Goal: Task Accomplishment & Management: Use online tool/utility

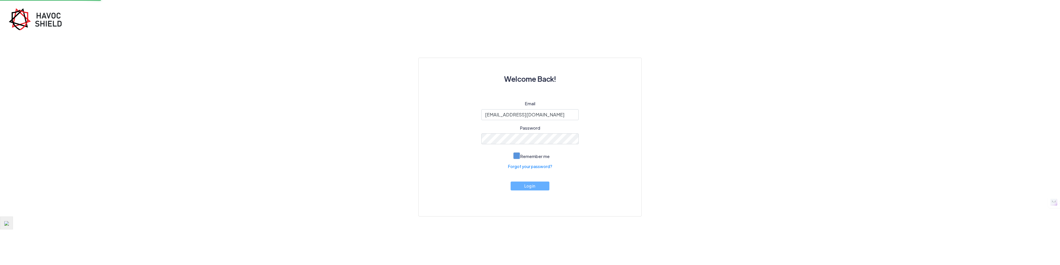
click at [516, 155] on span at bounding box center [516, 155] width 7 height 7
click at [0, 0] on input "Remember me" at bounding box center [0, 0] width 0 height 0
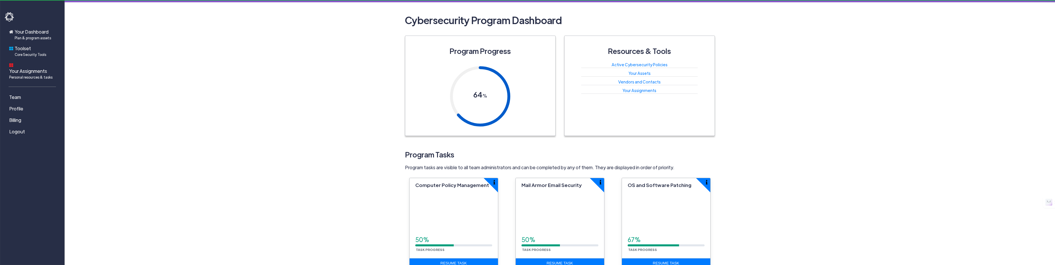
click at [524, 185] on span "Mail Armor Email Security" at bounding box center [552, 185] width 60 height 6
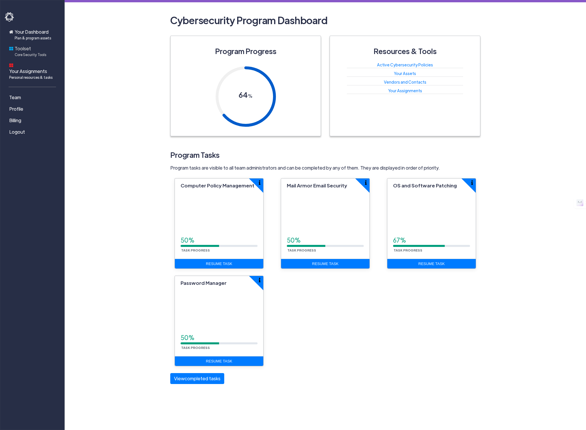
click at [24, 50] on span "Toolset Core Security Tools" at bounding box center [31, 51] width 32 height 12
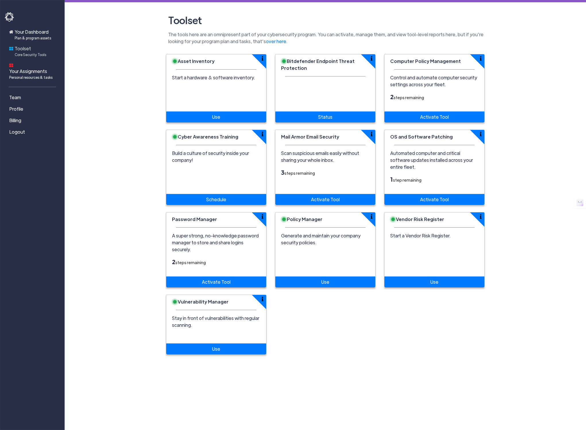
click at [23, 51] on span "Toolset Core Security Tools" at bounding box center [31, 51] width 32 height 12
click at [431, 117] on link "Activate Tool" at bounding box center [434, 116] width 100 height 11
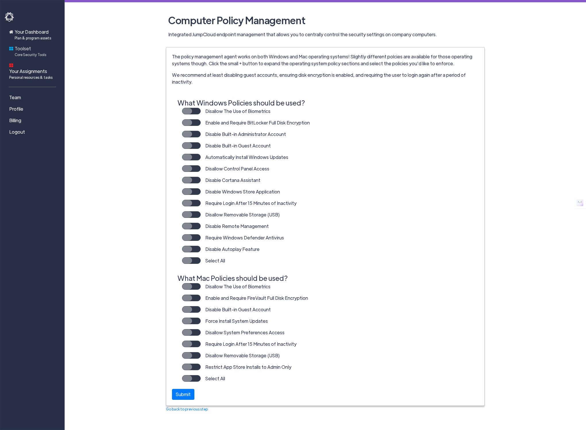
click at [22, 50] on span "Toolset Core Security Tools" at bounding box center [31, 51] width 32 height 12
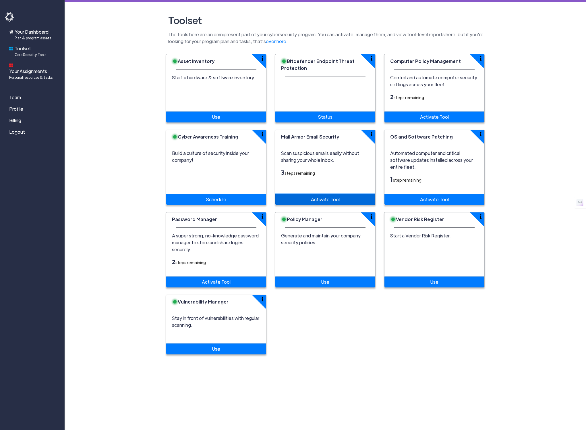
click at [324, 194] on link "Activate Tool" at bounding box center [325, 199] width 100 height 11
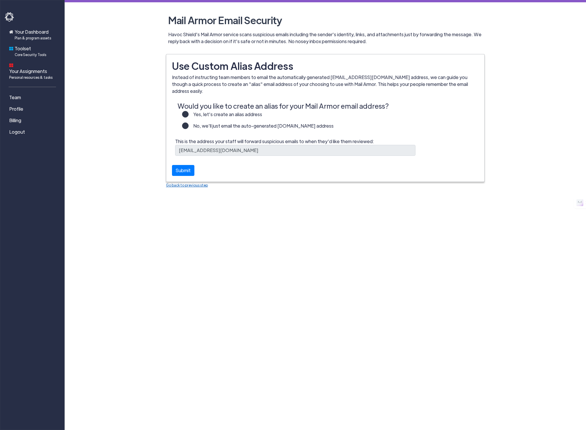
click at [189, 183] on link "Go back to previous step" at bounding box center [187, 185] width 42 height 5
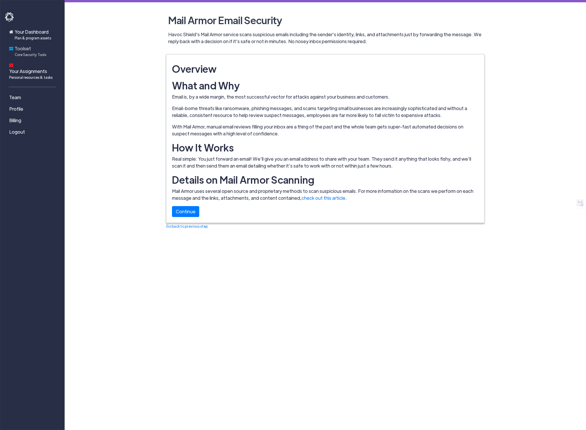
click at [22, 49] on span "Toolset Core Security Tools" at bounding box center [31, 51] width 32 height 12
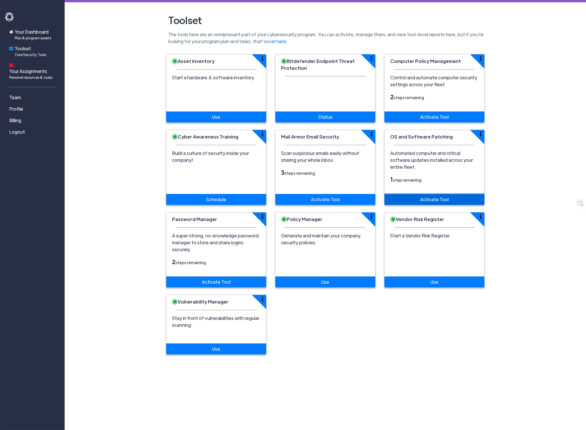
click at [429, 194] on link "Activate Tool" at bounding box center [434, 199] width 100 height 11
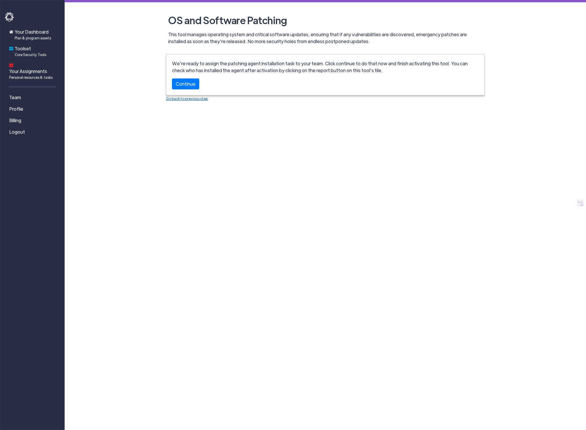
click at [181, 98] on link "Go back to previous step" at bounding box center [187, 98] width 42 height 5
click at [185, 81] on link "Continue" at bounding box center [185, 81] width 27 height 11
click at [24, 52] on span "Core Security Tools" at bounding box center [31, 54] width 32 height 5
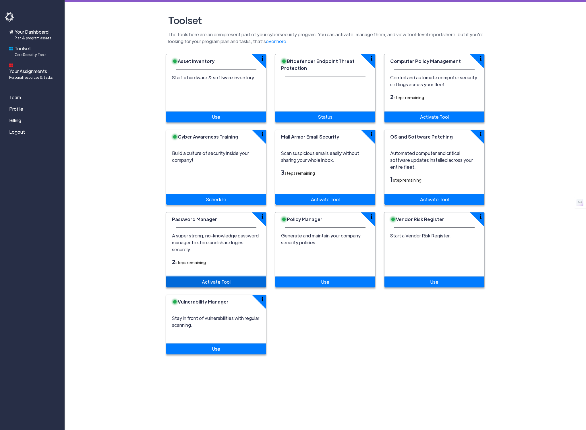
click at [215, 265] on link "Activate Tool" at bounding box center [216, 281] width 100 height 11
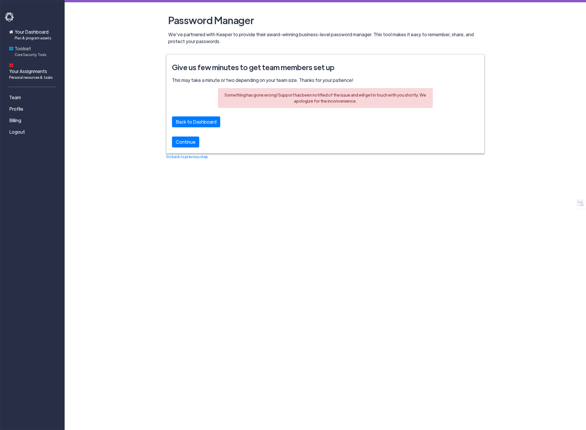
click at [21, 52] on span "Core Security Tools" at bounding box center [31, 54] width 32 height 5
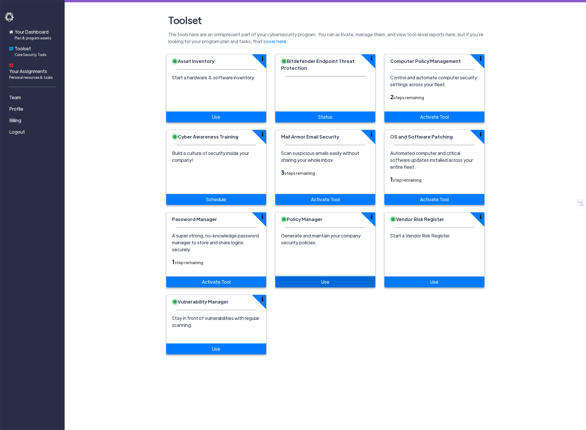
click at [321, 265] on link "Use" at bounding box center [325, 281] width 100 height 11
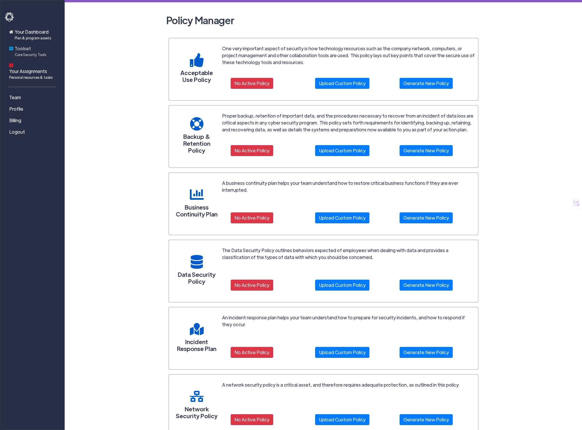
click at [22, 49] on span "Toolset Core Security Tools" at bounding box center [31, 51] width 32 height 12
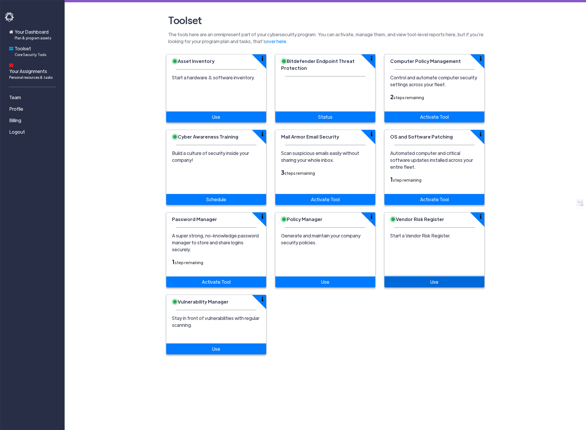
click at [436, 265] on link "Use" at bounding box center [434, 281] width 100 height 11
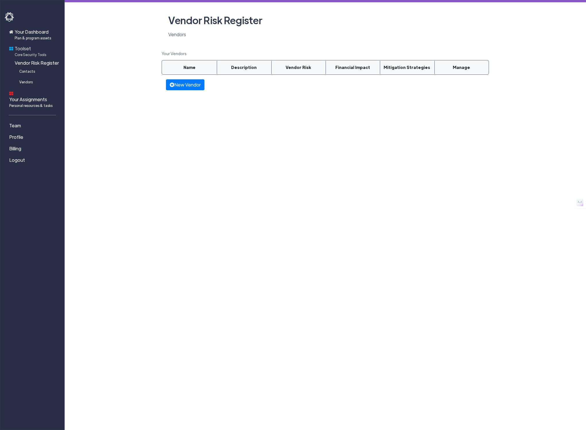
click at [20, 52] on span "Core Security Tools" at bounding box center [31, 54] width 32 height 5
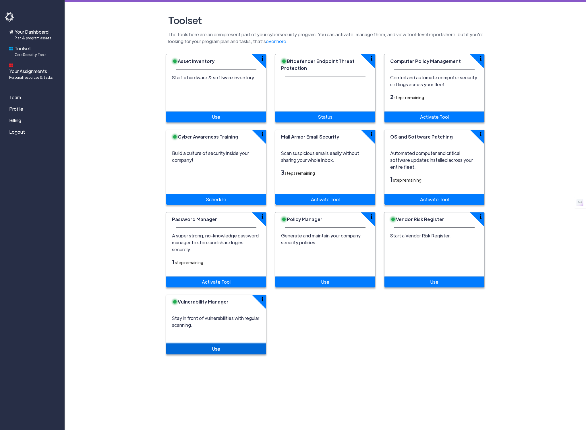
click at [214, 265] on link "Use" at bounding box center [216, 348] width 100 height 11
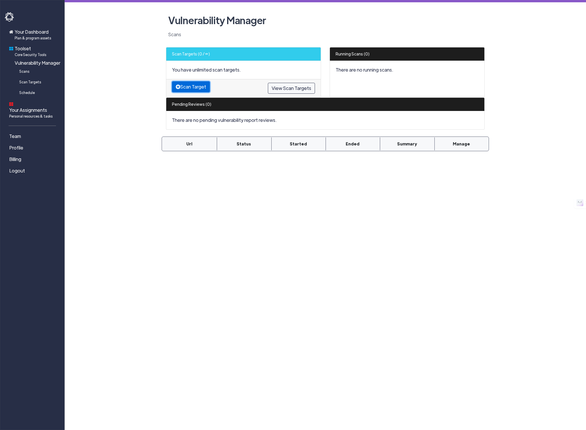
click at [188, 87] on button "Scan Target" at bounding box center [191, 86] width 38 height 11
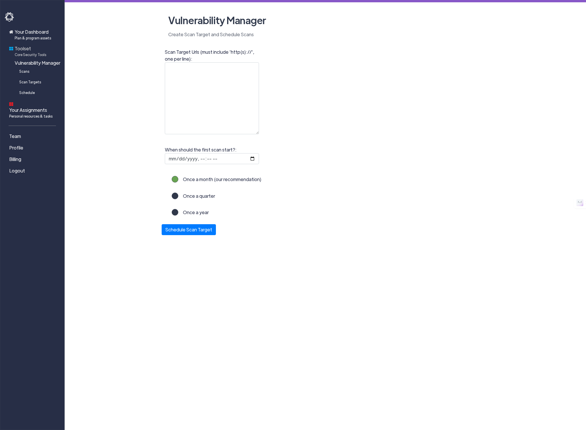
click at [23, 50] on span "Toolset Core Security Tools" at bounding box center [31, 51] width 32 height 12
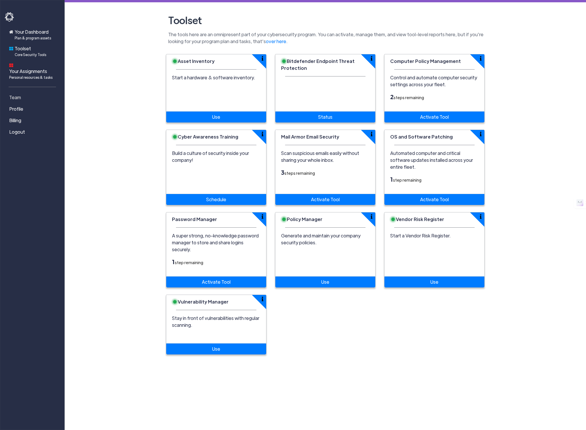
click at [17, 94] on span "Team" at bounding box center [15, 97] width 12 height 7
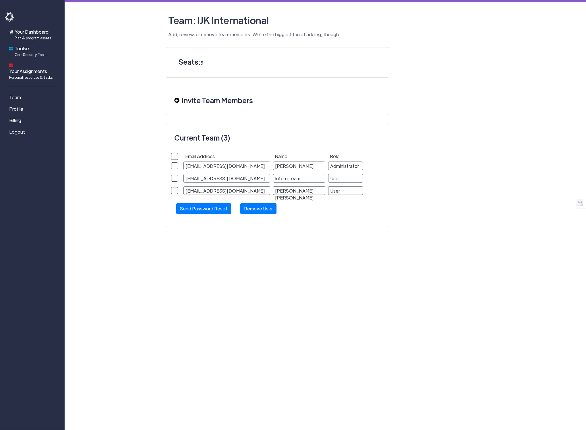
click at [14, 128] on span "Logout" at bounding box center [17, 131] width 16 height 7
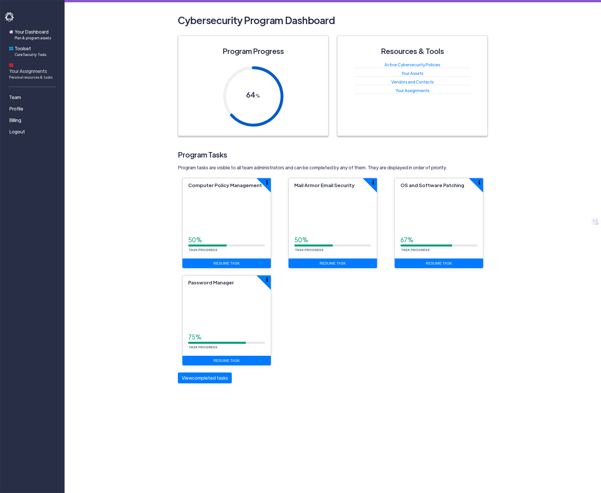
click at [15, 68] on span "Your Assignments Personal resources & tasks" at bounding box center [30, 74] width 43 height 12
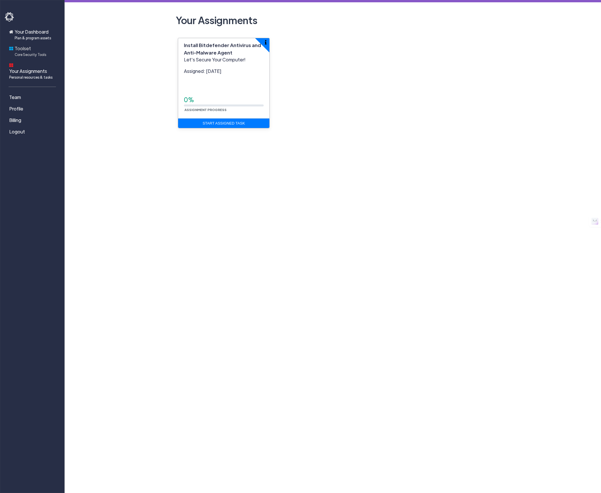
click at [16, 49] on span "Toolset Core Security Tools" at bounding box center [31, 51] width 32 height 12
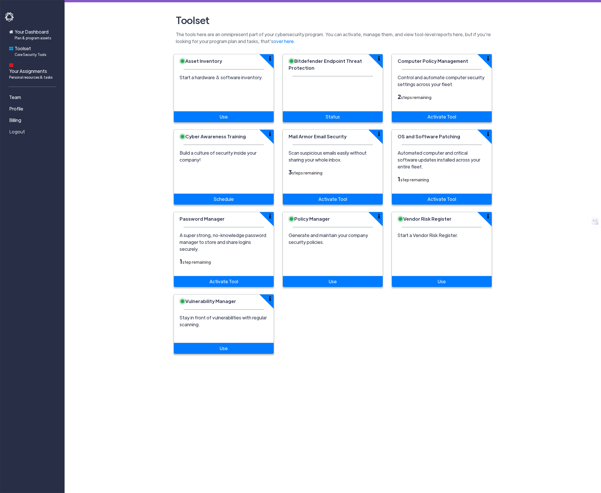
click at [16, 128] on span "Logout" at bounding box center [17, 131] width 16 height 7
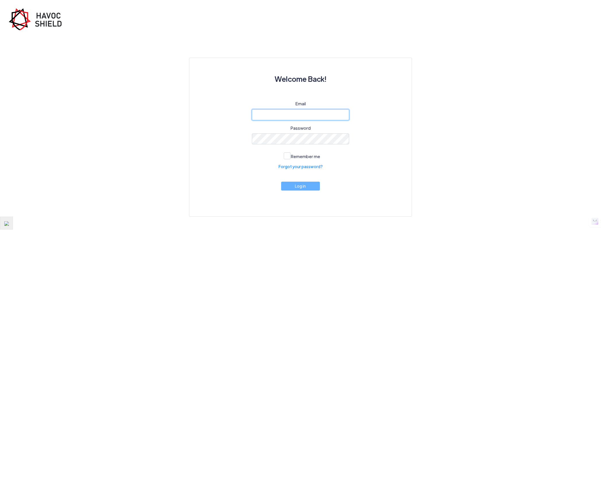
type input "[EMAIL_ADDRESS][DOMAIN_NAME]"
